Goal: Task Accomplishment & Management: Use online tool/utility

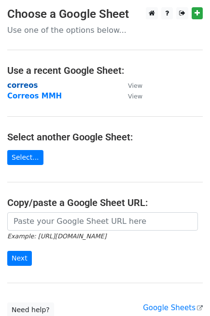
click at [22, 87] on strong "correos" at bounding box center [22, 85] width 30 height 9
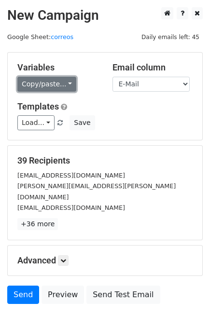
click at [36, 86] on link "Copy/paste..." at bounding box center [46, 84] width 59 height 15
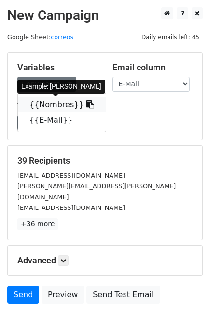
click at [42, 102] on link "{{Nombres}}" at bounding box center [62, 104] width 88 height 15
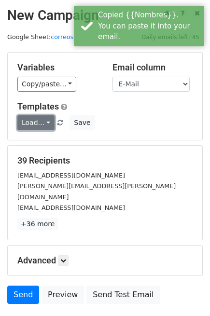
click at [37, 121] on link "Load..." at bounding box center [35, 122] width 37 height 15
click at [36, 143] on link "12k pr" at bounding box center [56, 144] width 76 height 15
